Goal: Transaction & Acquisition: Obtain resource

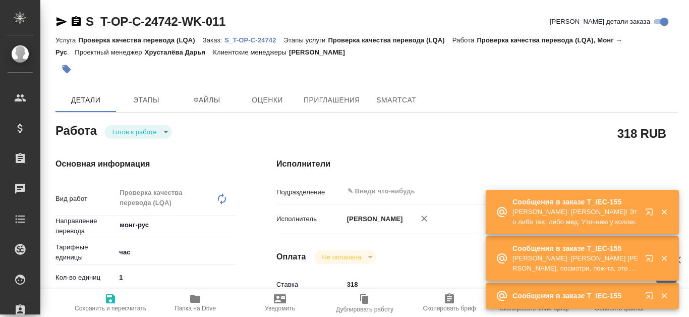
type textarea "x"
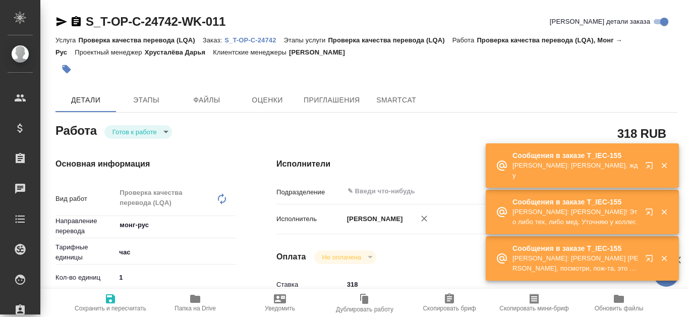
type textarea "x"
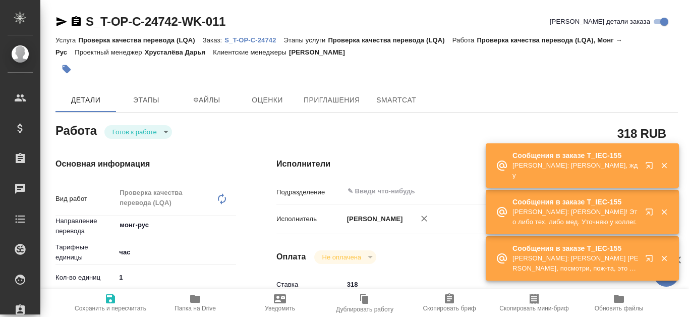
type textarea "x"
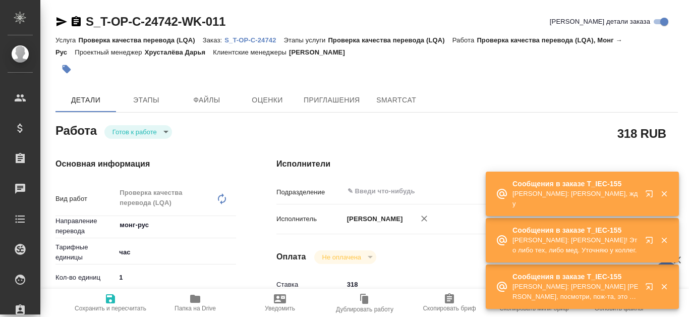
type textarea "x"
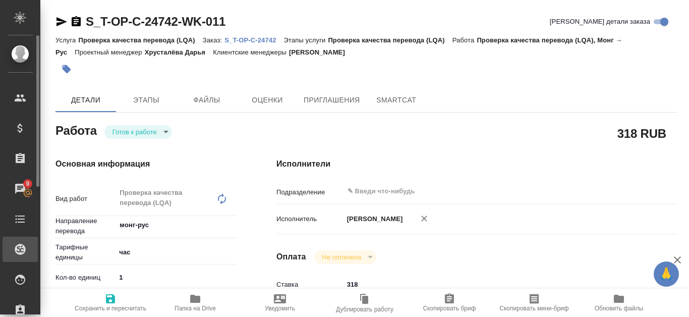
type textarea "x"
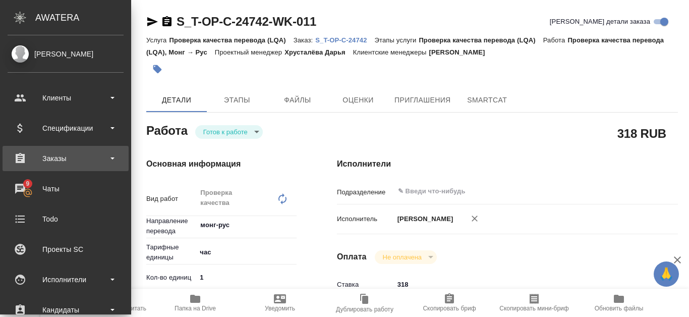
click at [77, 162] on div "Заказы" at bounding box center [66, 158] width 116 height 15
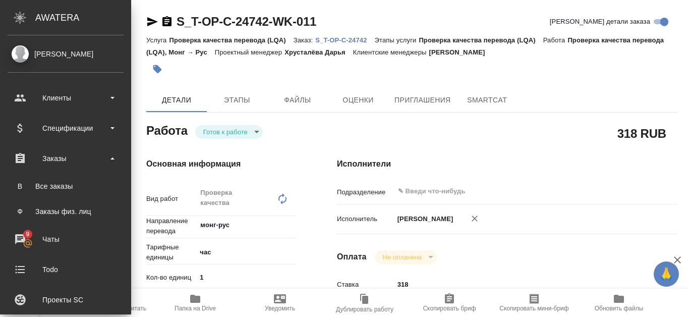
type textarea "x"
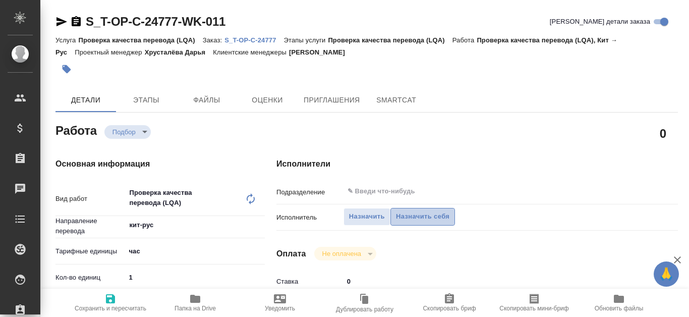
click at [430, 214] on span "Назначить себя" at bounding box center [422, 217] width 53 height 12
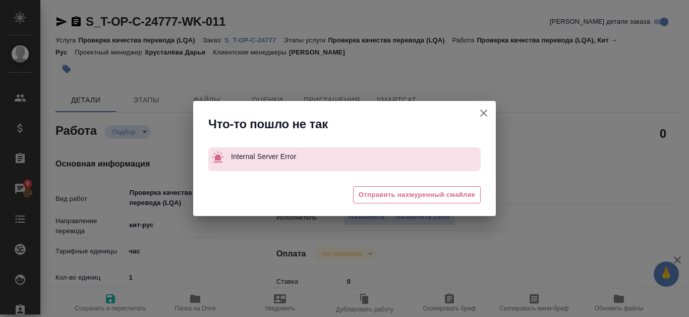
click at [483, 114] on icon "button" at bounding box center [483, 112] width 7 height 7
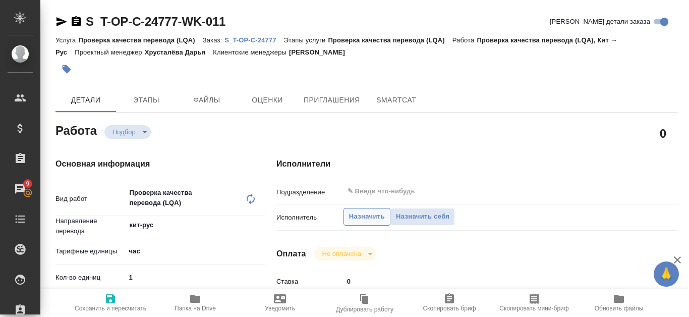
click at [358, 215] on span "Назначить" at bounding box center [367, 217] width 36 height 12
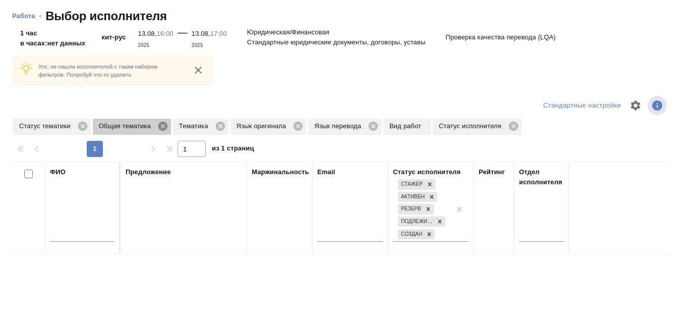
click at [161, 124] on icon at bounding box center [162, 126] width 11 height 11
click at [142, 129] on icon at bounding box center [139, 126] width 9 height 9
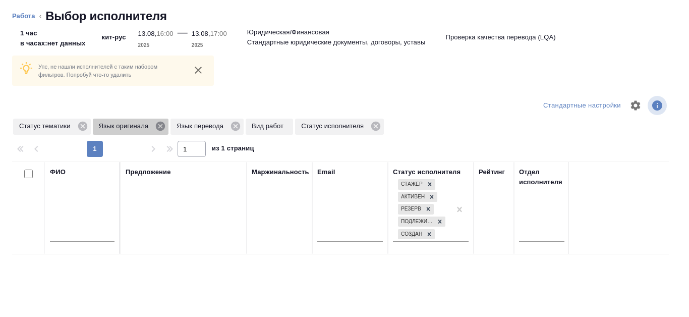
click at [163, 126] on icon at bounding box center [160, 126] width 9 height 9
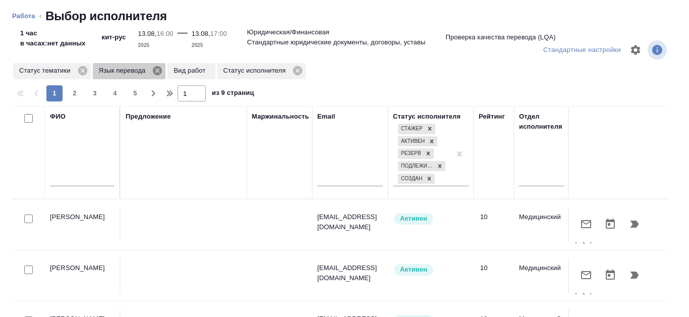
click at [161, 68] on icon at bounding box center [157, 70] width 9 height 9
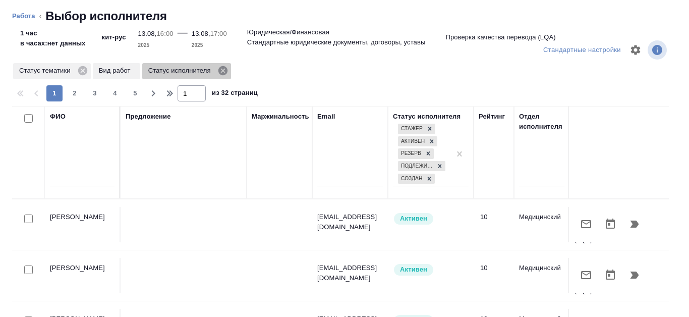
click at [224, 70] on icon at bounding box center [222, 70] width 9 height 9
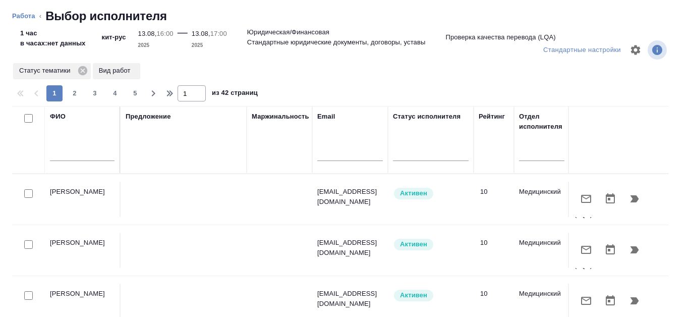
click at [71, 149] on input "text" at bounding box center [82, 154] width 65 height 13
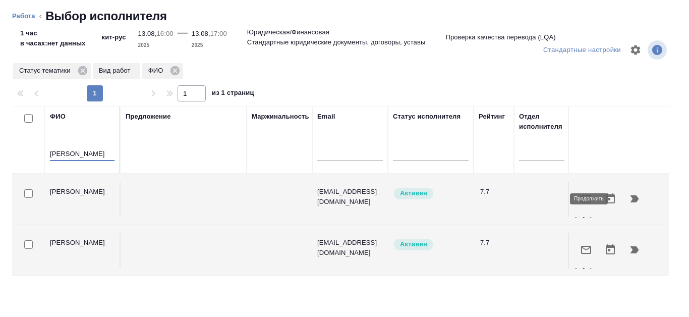
type input "Канатаева"
click at [630, 198] on icon "button" at bounding box center [634, 198] width 9 height 7
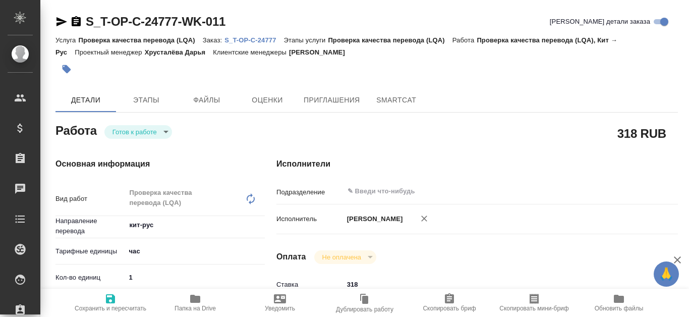
type textarea "x"
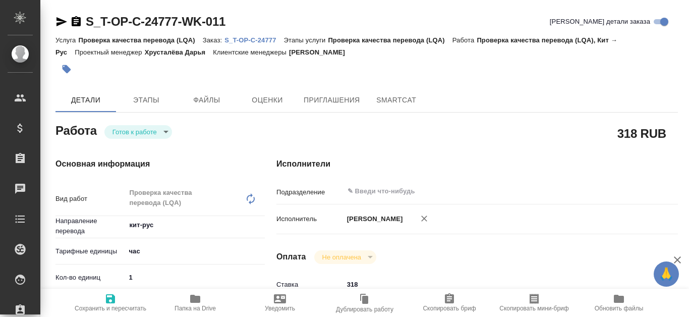
type textarea "x"
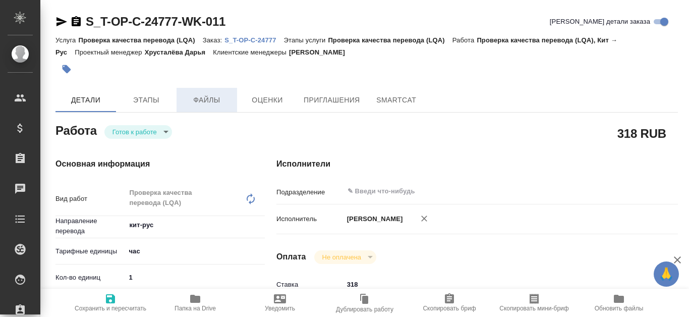
click at [212, 94] on span "Файлы" at bounding box center [207, 100] width 48 height 13
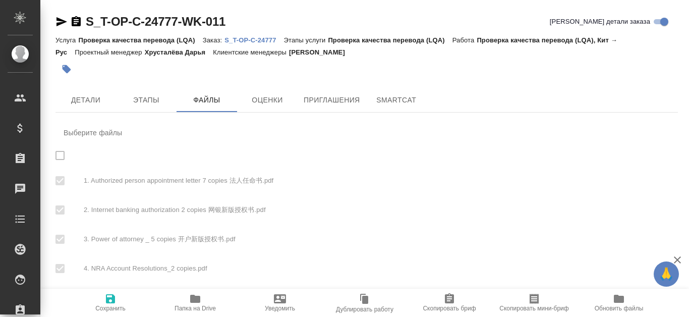
checkbox input "true"
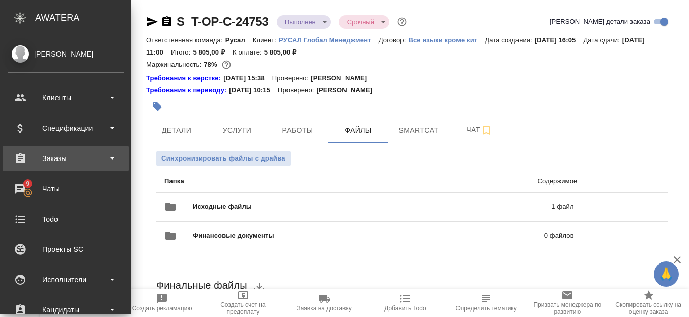
click at [41, 157] on div "Заказы" at bounding box center [66, 158] width 116 height 15
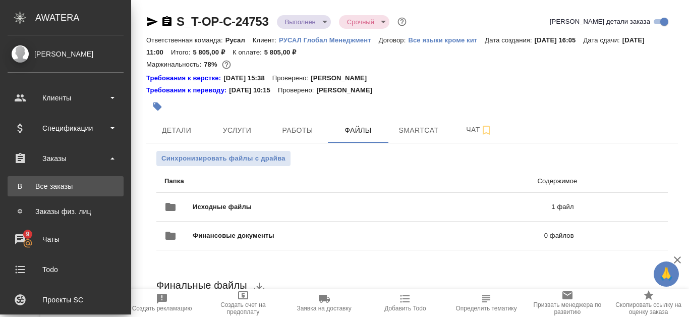
click at [47, 185] on div "Все заказы" at bounding box center [66, 186] width 106 height 10
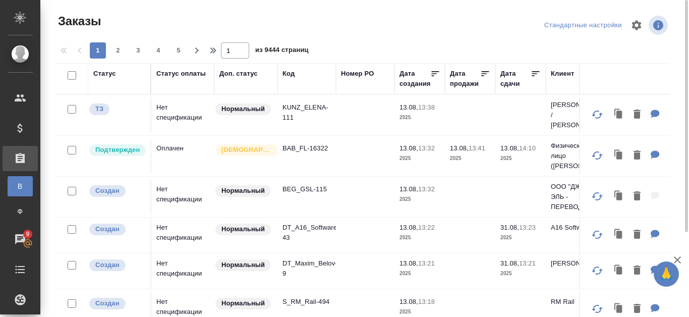
click at [289, 73] on div "Код" at bounding box center [288, 74] width 12 height 10
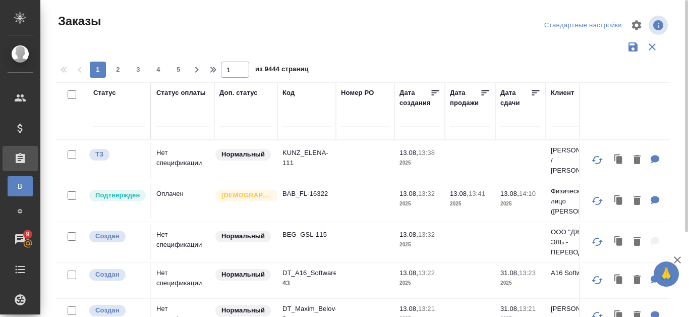
click at [288, 73] on span "из 9444 страниц" at bounding box center [281, 70] width 53 height 15
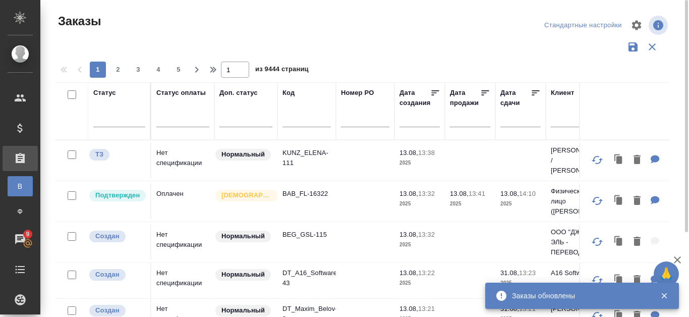
click at [294, 121] on input "text" at bounding box center [306, 120] width 48 height 13
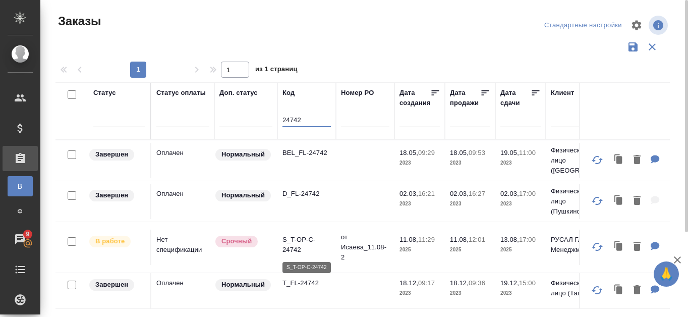
type input "24742"
click at [286, 244] on p "S_T-OP-C-24742" at bounding box center [306, 245] width 48 height 20
click at [315, 246] on p "S_T-OP-C-24742" at bounding box center [306, 245] width 48 height 20
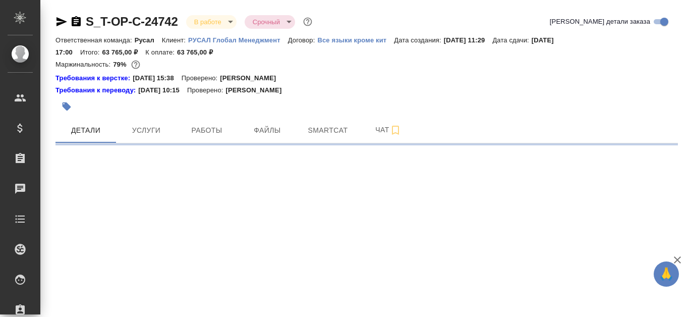
select select "RU"
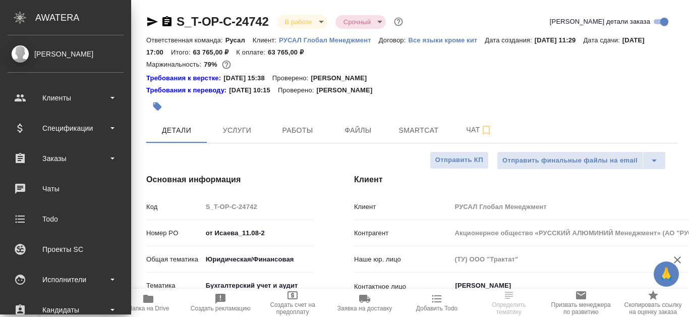
type textarea "x"
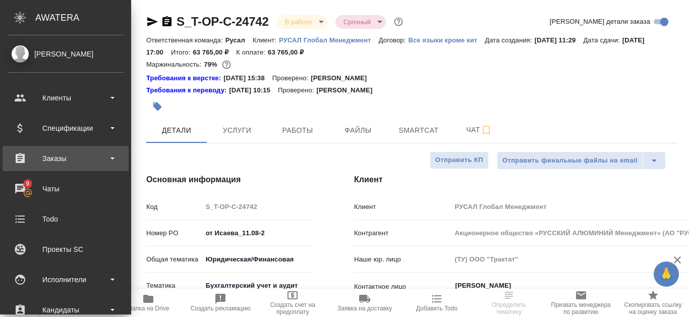
type textarea "x"
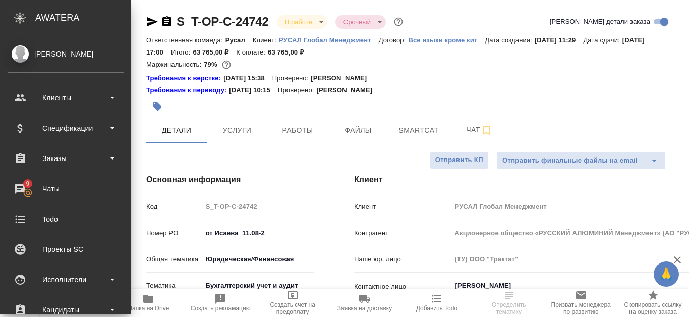
type textarea "x"
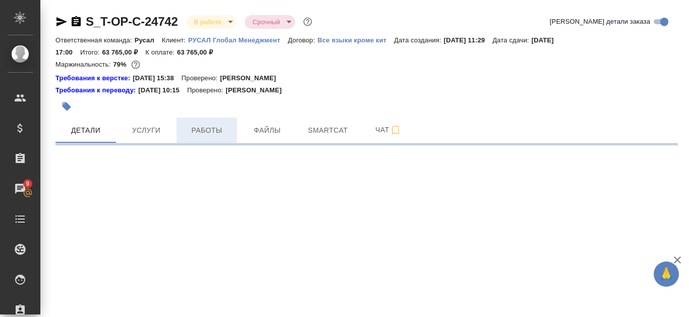
select select "RU"
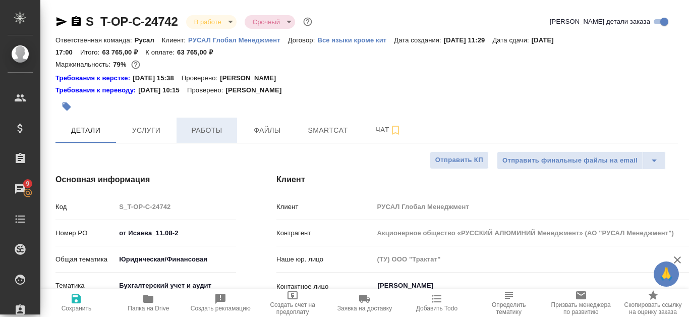
type textarea "x"
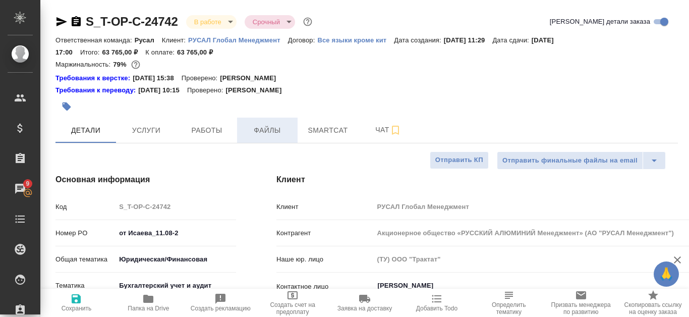
click at [271, 133] on span "Файлы" at bounding box center [267, 130] width 48 height 13
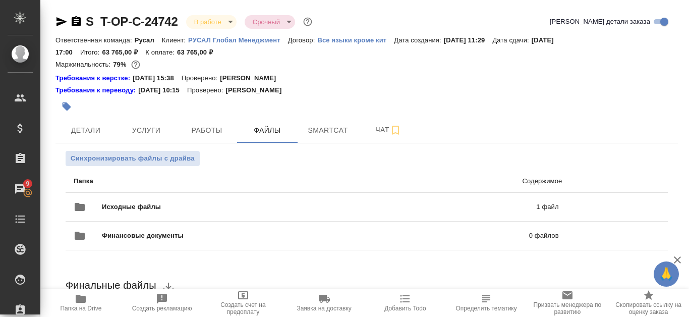
drag, startPoint x: 84, startPoint y: 18, endPoint x: 176, endPoint y: 19, distance: 92.3
click at [176, 19] on div "S_T-OP-C-24742 В работе inProgress Срочный urgent" at bounding box center [184, 22] width 259 height 16
copy link "S_T-OP-C-24742"
click at [456, 198] on div "Исходные файлы 1 файл" at bounding box center [316, 207] width 485 height 24
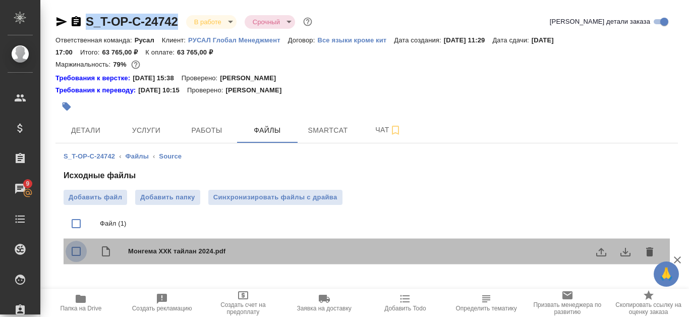
click at [75, 253] on input "checkbox" at bounding box center [76, 251] width 21 height 21
checkbox input "true"
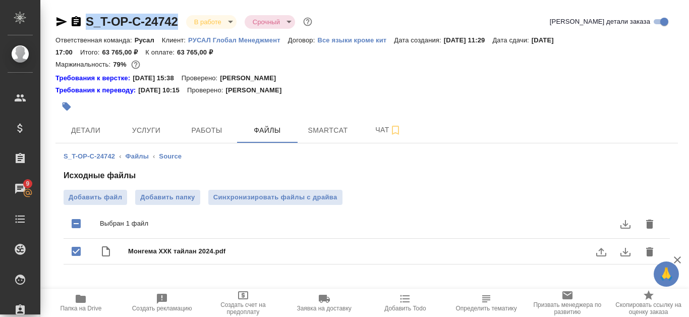
click at [628, 256] on icon "download" at bounding box center [625, 252] width 10 height 9
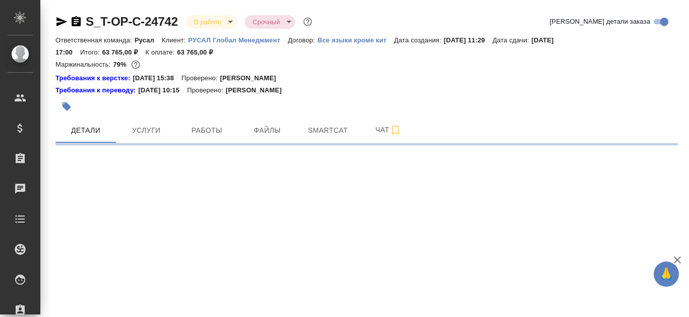
select select "RU"
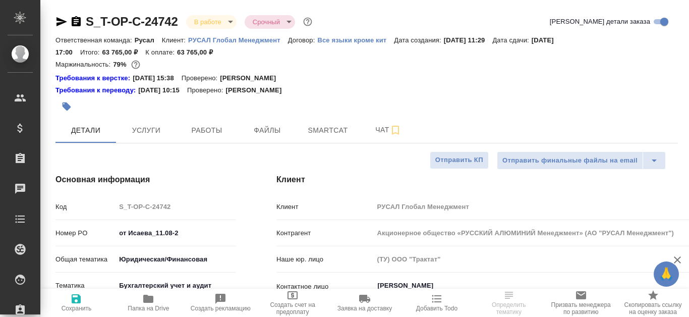
type textarea "x"
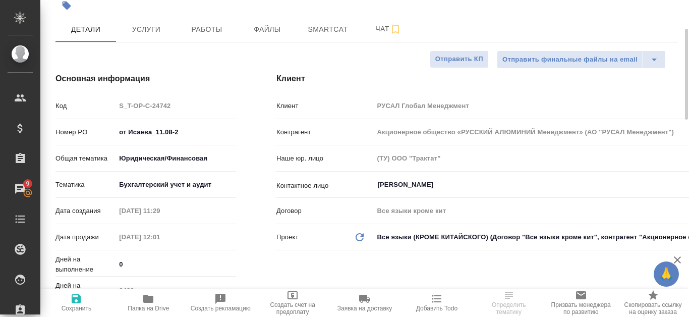
scroll to position [202, 0]
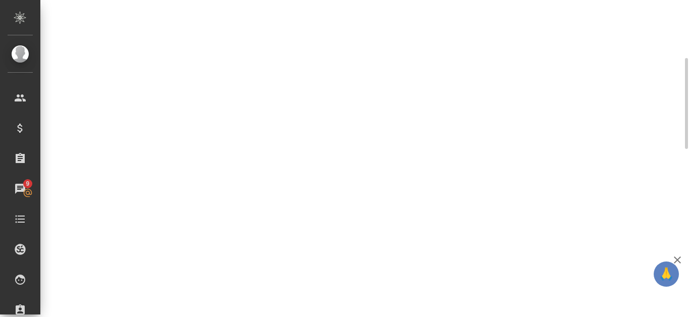
select select "RU"
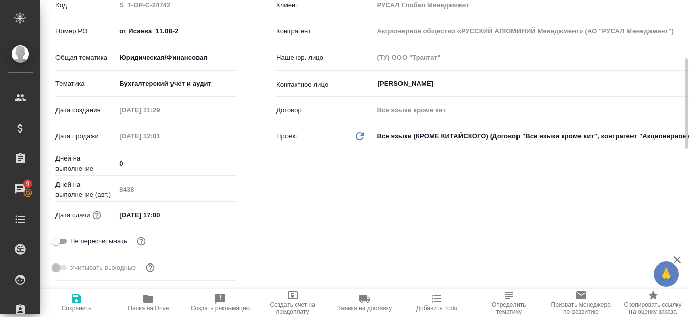
type textarea "x"
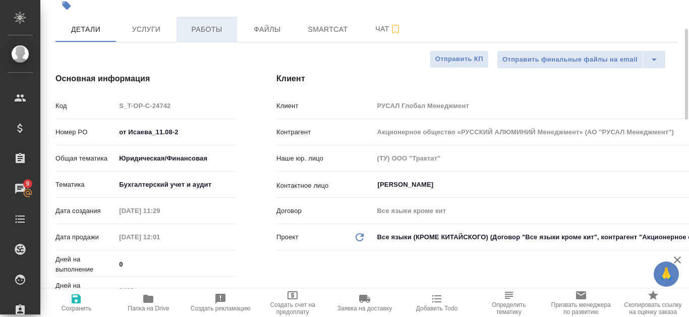
click at [197, 29] on span "Работы" at bounding box center [207, 29] width 48 height 13
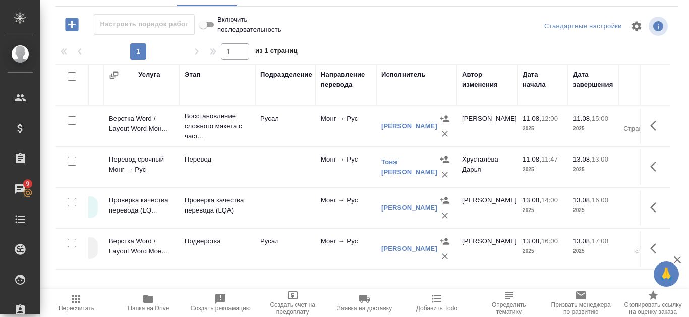
scroll to position [0, 43]
